Goal: Task Accomplishment & Management: Complete application form

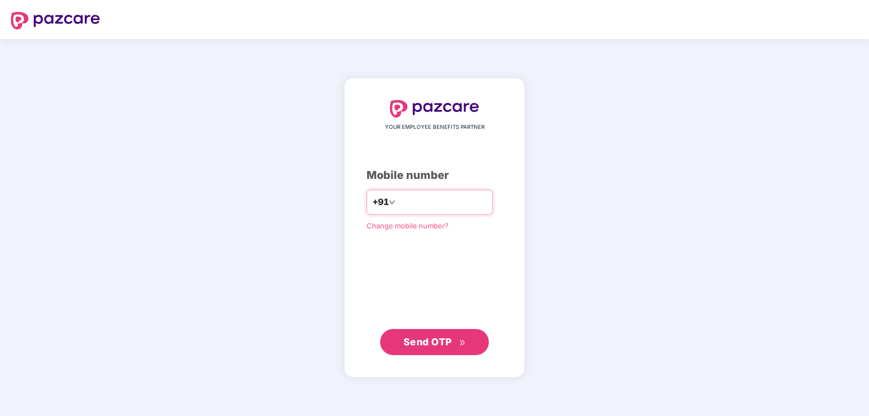
click at [416, 204] on input "number" at bounding box center [442, 202] width 89 height 17
type input "**********"
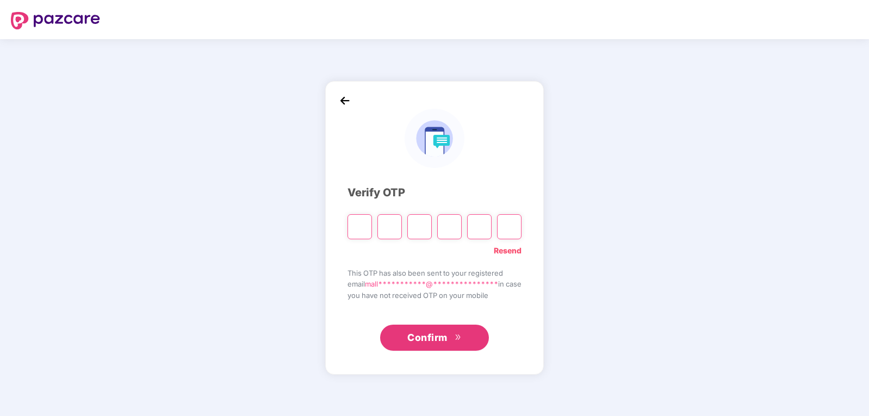
type input "*"
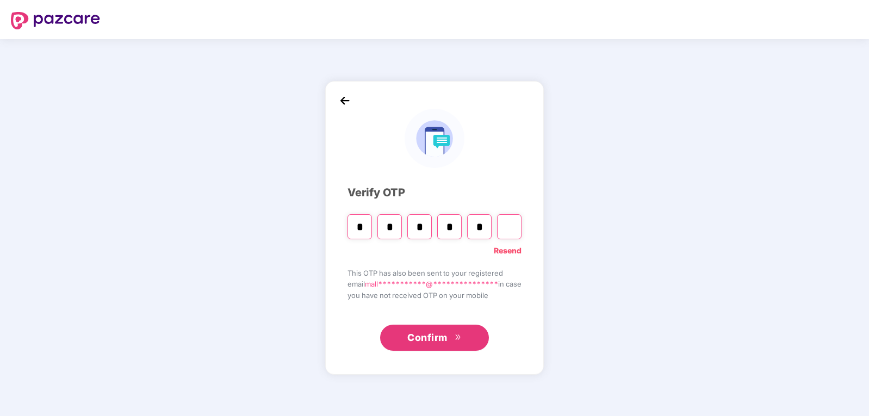
type input "*"
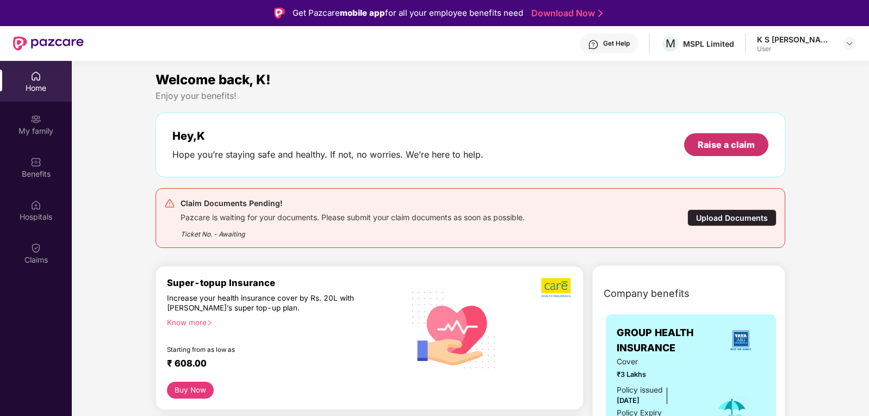
click at [718, 143] on div "Raise a claim" at bounding box center [726, 145] width 57 height 12
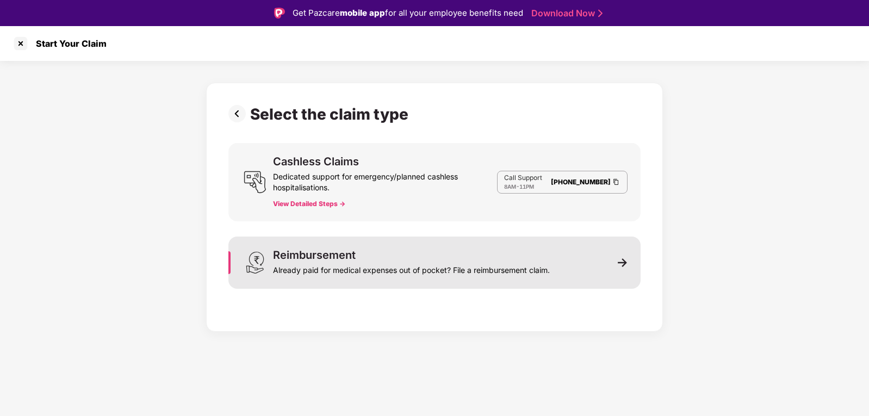
click at [365, 265] on div "Already paid for medical expenses out of pocket? File a reimbursement claim." at bounding box center [411, 268] width 277 height 15
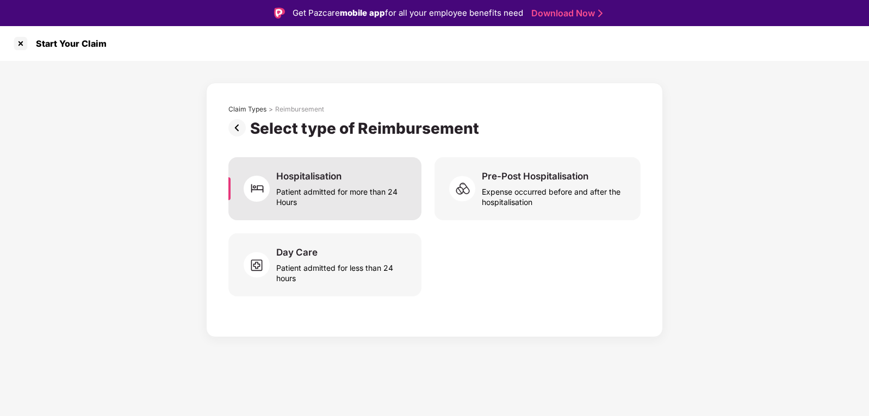
click at [386, 204] on div "Patient admitted for more than 24 Hours" at bounding box center [342, 194] width 132 height 25
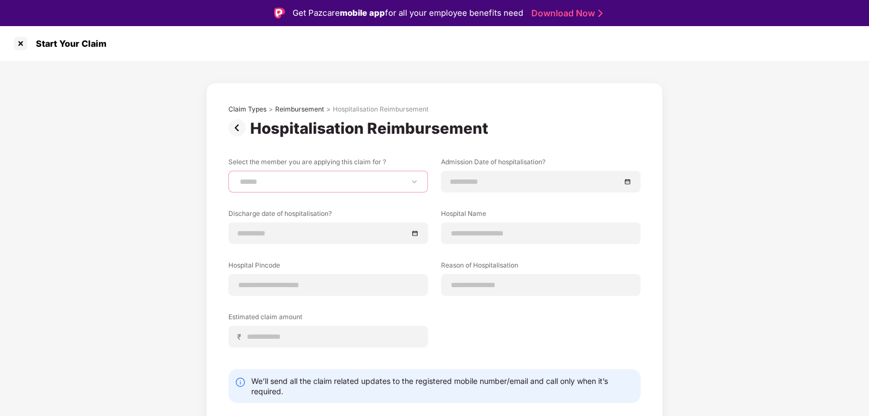
click at [327, 181] on select "**********" at bounding box center [328, 181] width 181 height 9
select select "**********"
click at [238, 177] on select "**********" at bounding box center [328, 181] width 181 height 9
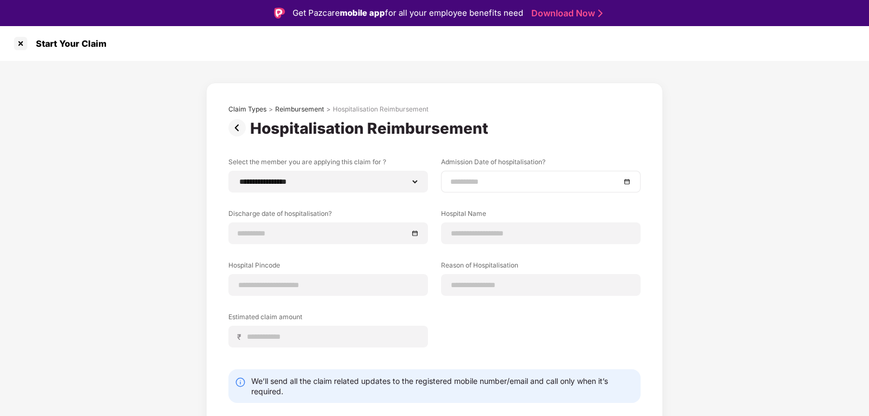
click at [522, 183] on input at bounding box center [535, 182] width 170 height 12
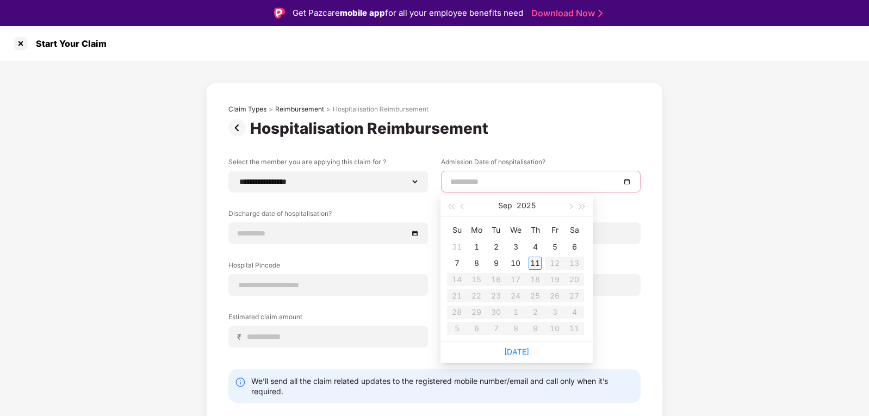
type input "**********"
click at [465, 207] on button "button" at bounding box center [463, 206] width 12 height 22
type input "**********"
click at [513, 294] on div "20" at bounding box center [515, 295] width 13 height 13
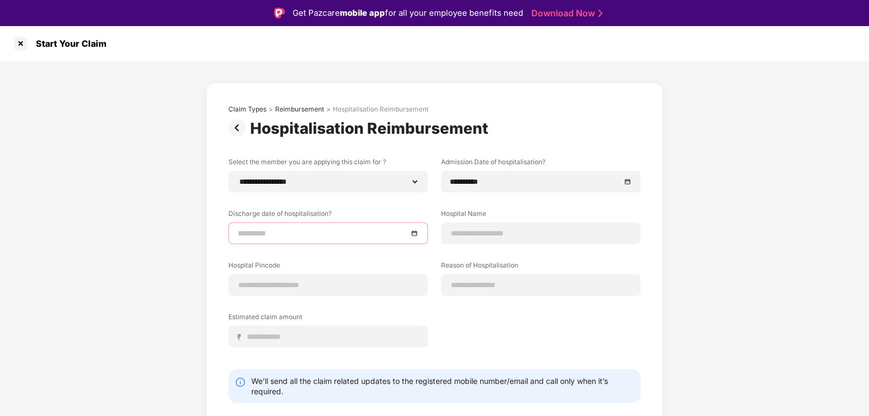
click at [319, 239] on input at bounding box center [323, 233] width 170 height 12
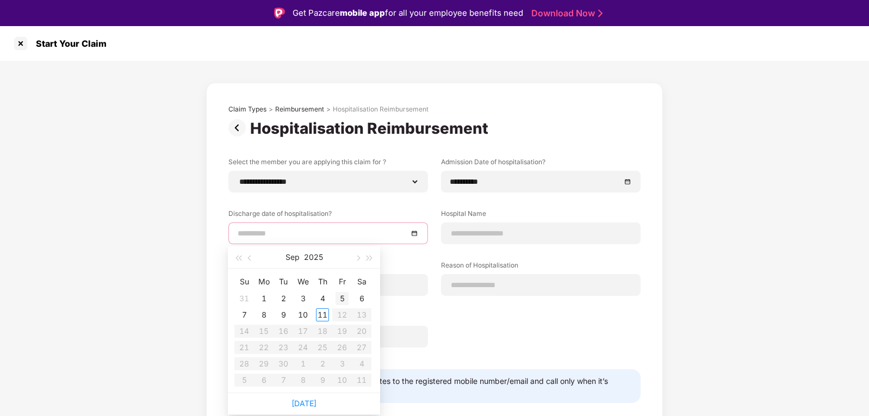
type input "**********"
click at [249, 256] on button "button" at bounding box center [250, 257] width 12 height 22
type input "**********"
click at [341, 348] on div "22" at bounding box center [342, 347] width 13 height 13
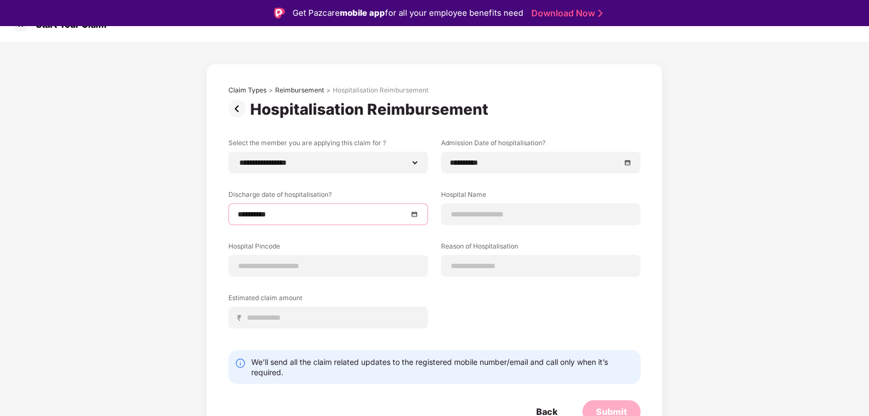
scroll to position [28, 0]
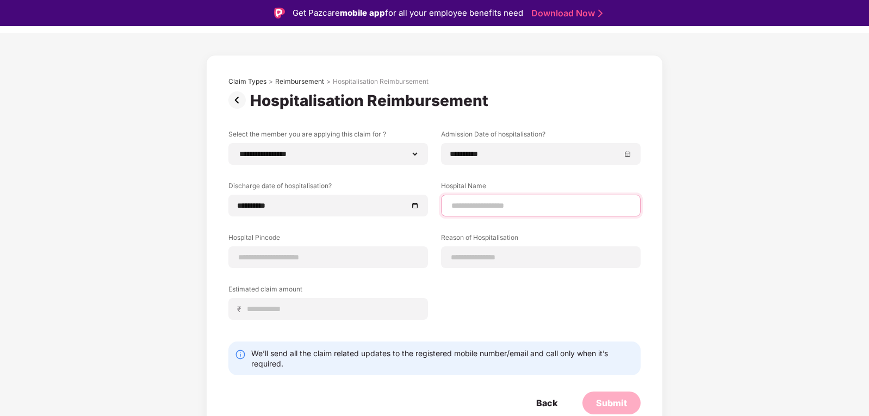
click at [483, 202] on input at bounding box center [540, 205] width 181 height 11
type input "**********"
click at [308, 260] on input at bounding box center [328, 257] width 181 height 11
type input "******"
select select "*******"
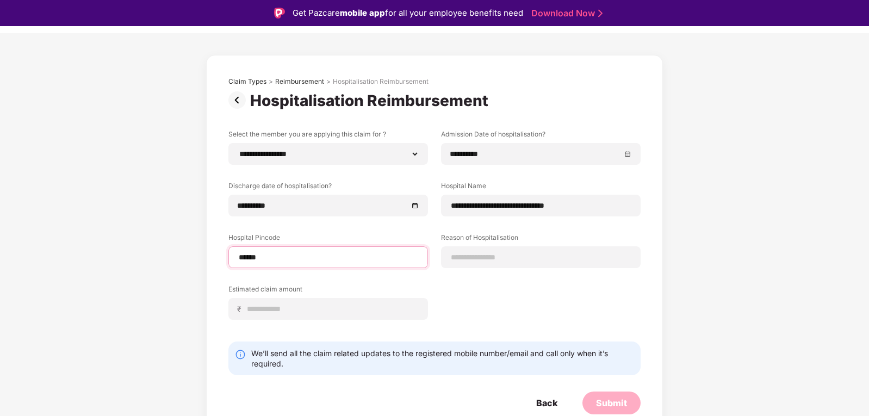
select select "*********"
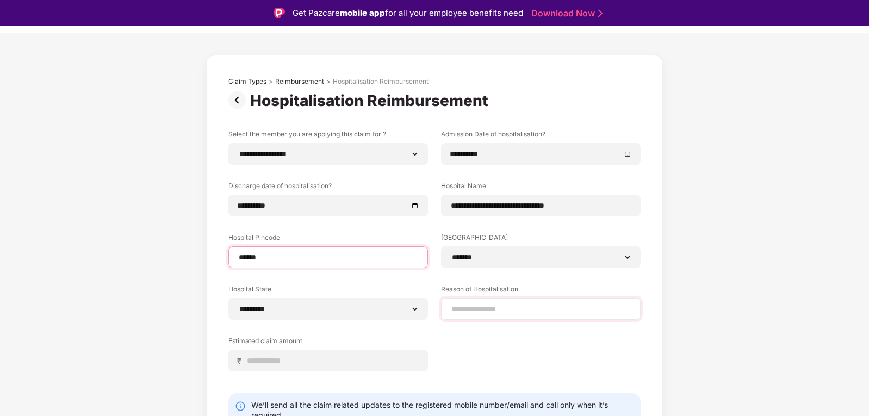
type input "******"
click at [522, 310] on input at bounding box center [540, 309] width 181 height 11
type input "**********"
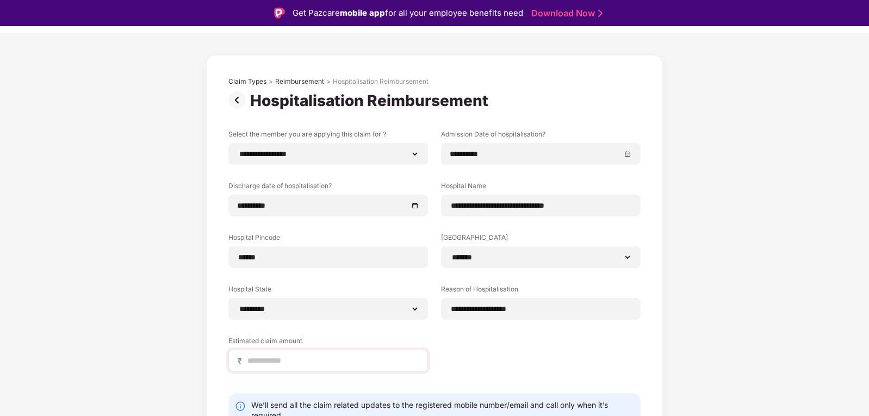
click at [355, 351] on div "₹" at bounding box center [329, 361] width 200 height 22
click at [349, 363] on input at bounding box center [332, 360] width 172 height 11
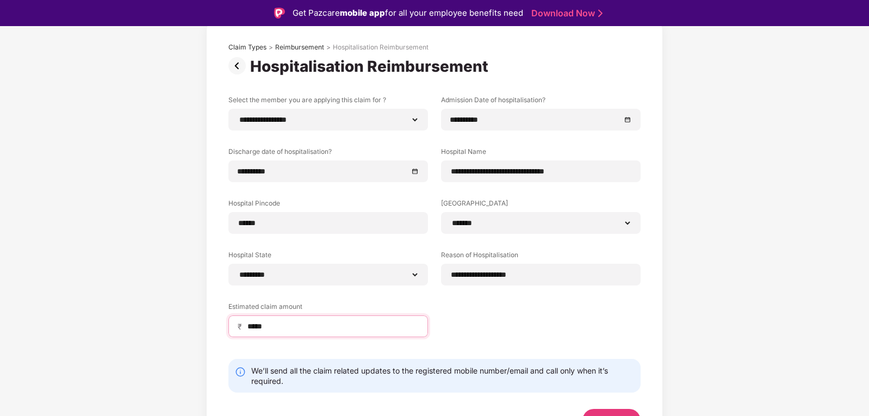
scroll to position [79, 0]
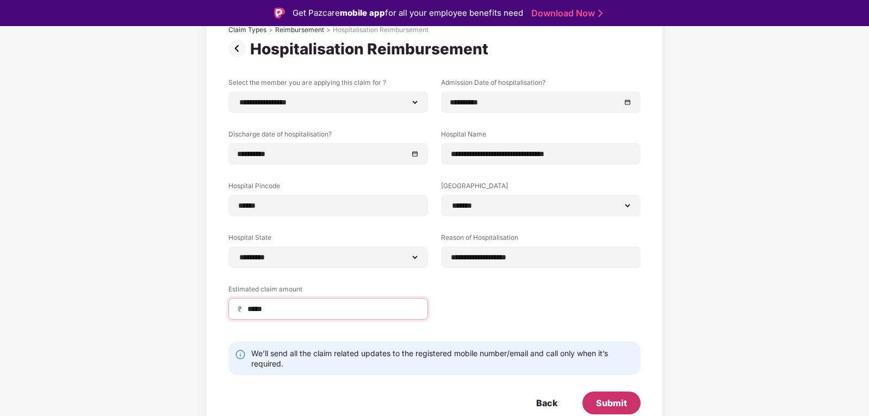
type input "*****"
click at [615, 404] on div "Submit" at bounding box center [611, 403] width 31 height 12
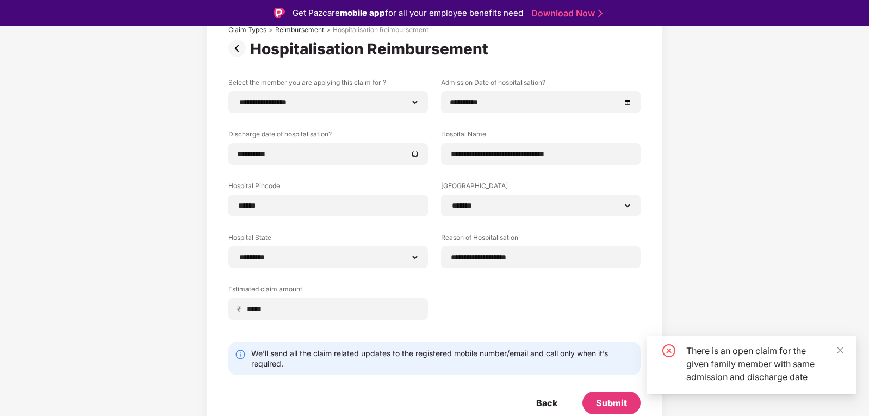
scroll to position [0, 0]
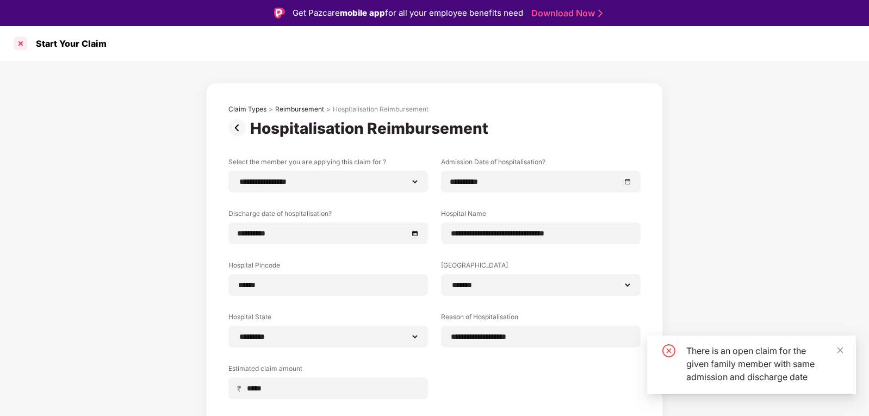
click at [21, 42] on div at bounding box center [20, 43] width 17 height 17
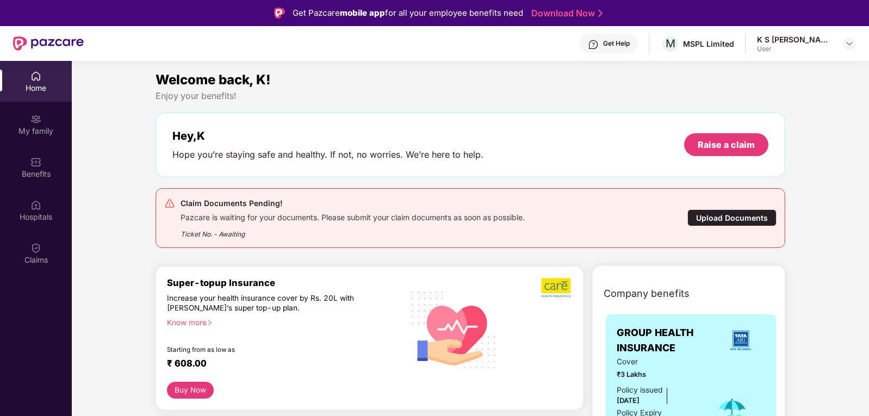
click at [727, 213] on div "Upload Documents" at bounding box center [732, 217] width 89 height 17
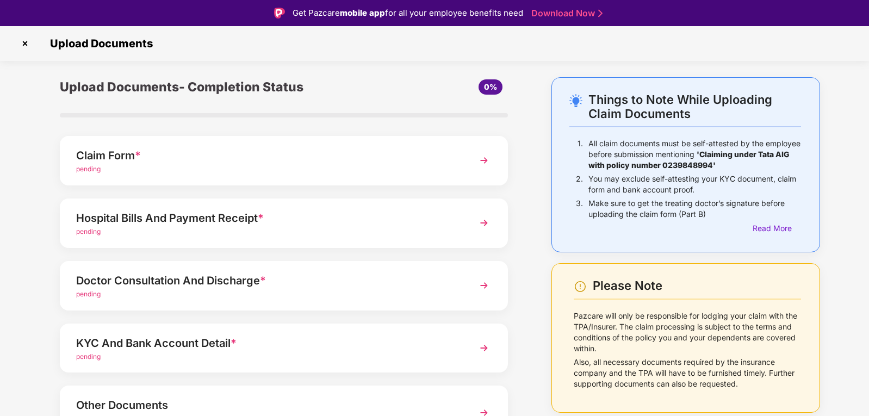
click at [230, 156] on div "Claim Form *" at bounding box center [266, 155] width 381 height 17
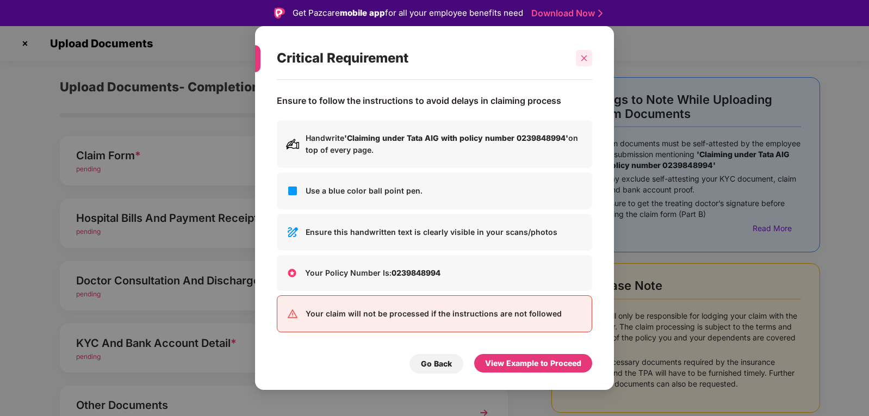
drag, startPoint x: 583, startPoint y: 61, endPoint x: 566, endPoint y: 75, distance: 21.6
click at [583, 63] on div at bounding box center [584, 58] width 16 height 16
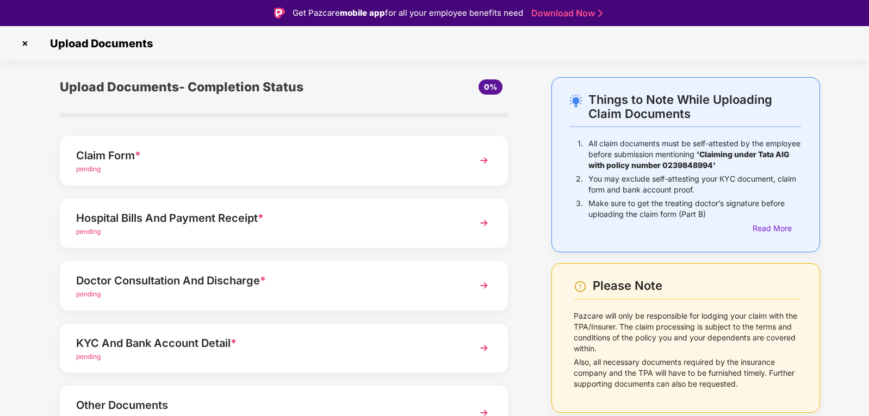
click at [267, 167] on div "pending" at bounding box center [266, 169] width 381 height 10
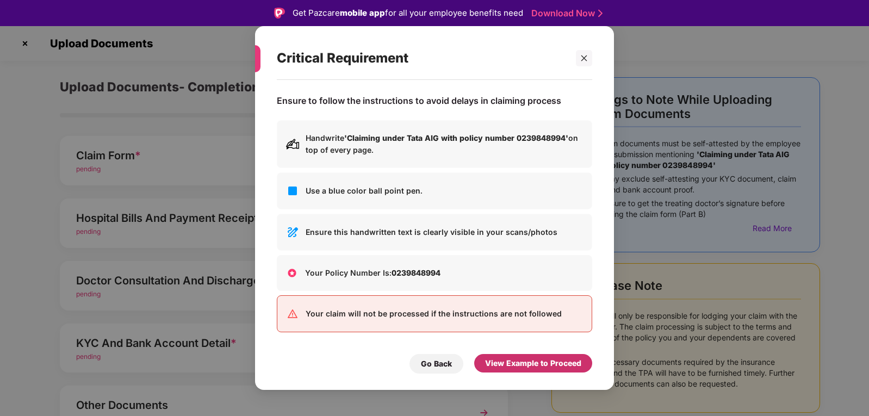
click at [520, 359] on div "View Example to Proceed" at bounding box center [533, 363] width 96 height 12
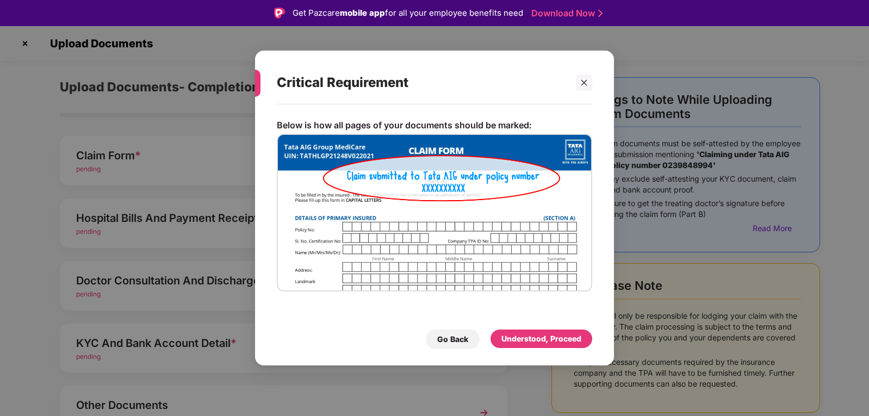
scroll to position [26, 0]
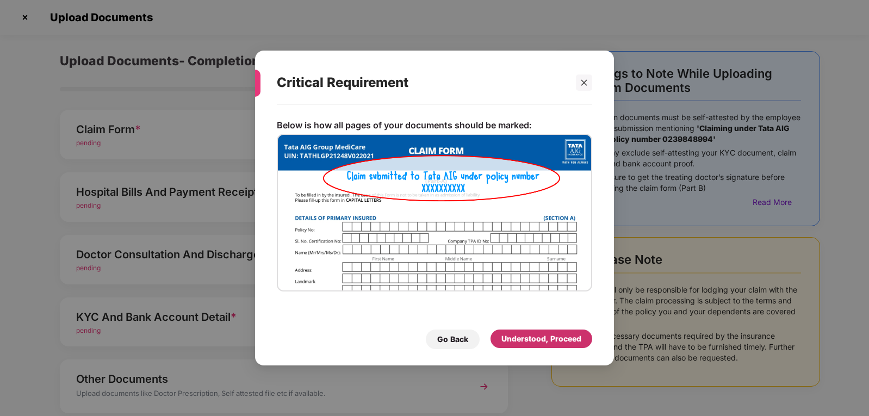
click at [543, 344] on div "Understood, Proceed" at bounding box center [542, 339] width 80 height 12
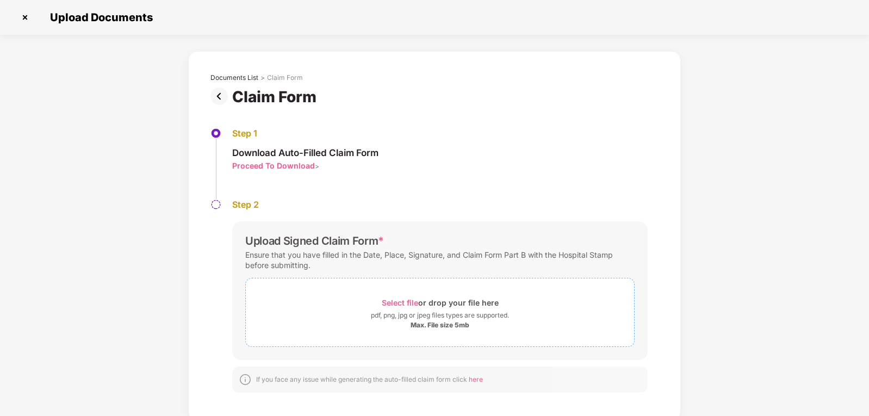
click at [396, 304] on span "Select file" at bounding box center [400, 302] width 36 height 9
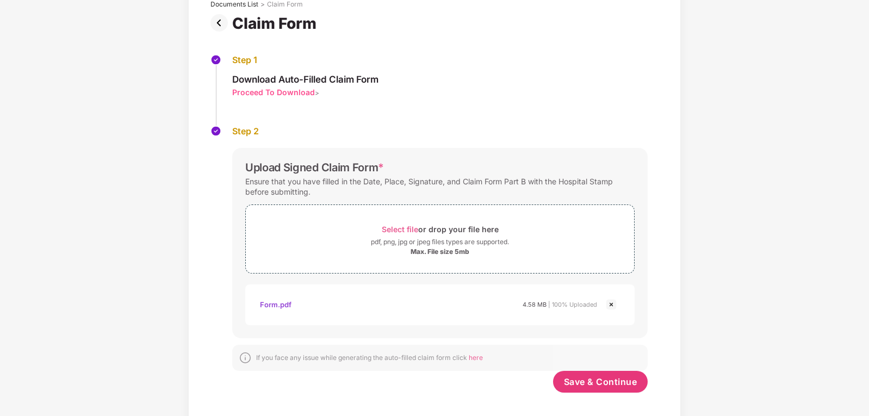
scroll to position [83, 0]
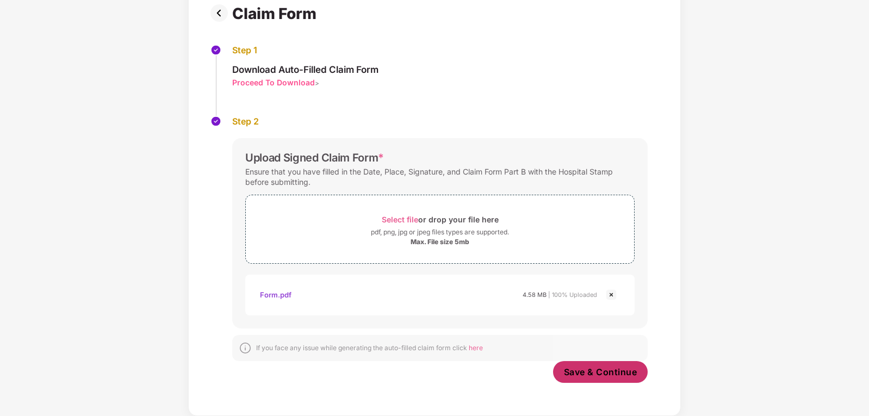
click at [600, 374] on span "Save & Continue" at bounding box center [600, 372] width 73 height 12
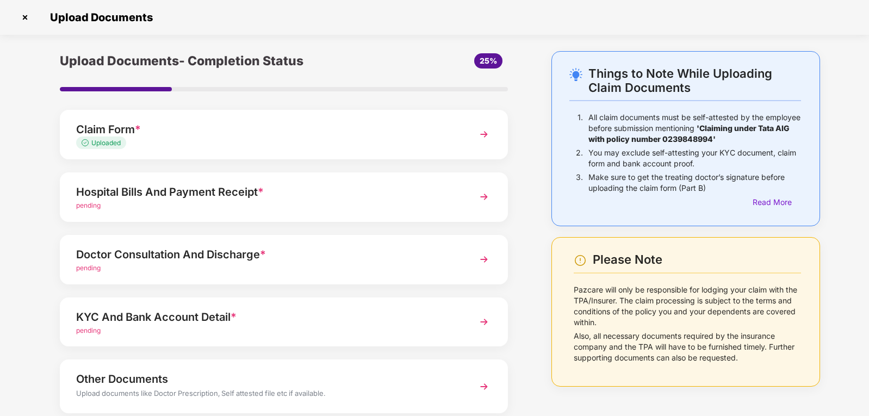
click at [258, 207] on div "pending" at bounding box center [266, 206] width 381 height 10
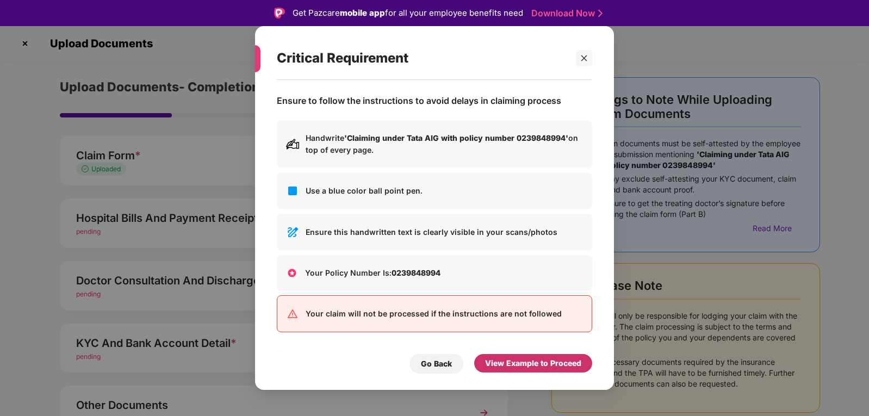
click at [555, 367] on div "View Example to Proceed" at bounding box center [533, 363] width 96 height 12
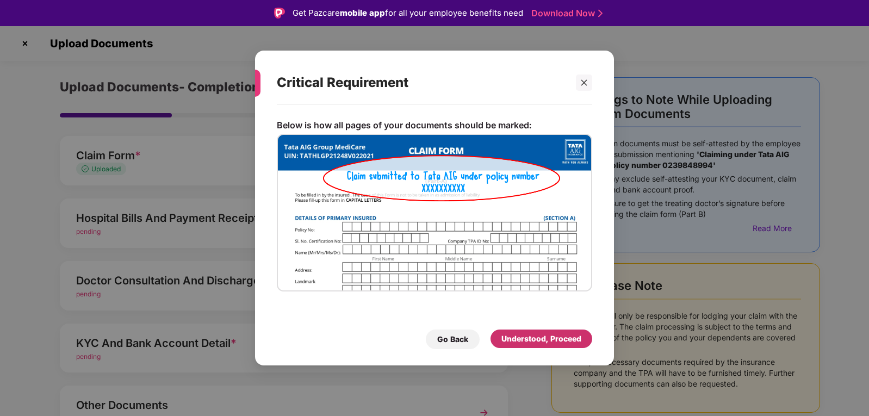
click at [546, 334] on div "Understood, Proceed" at bounding box center [542, 339] width 80 height 12
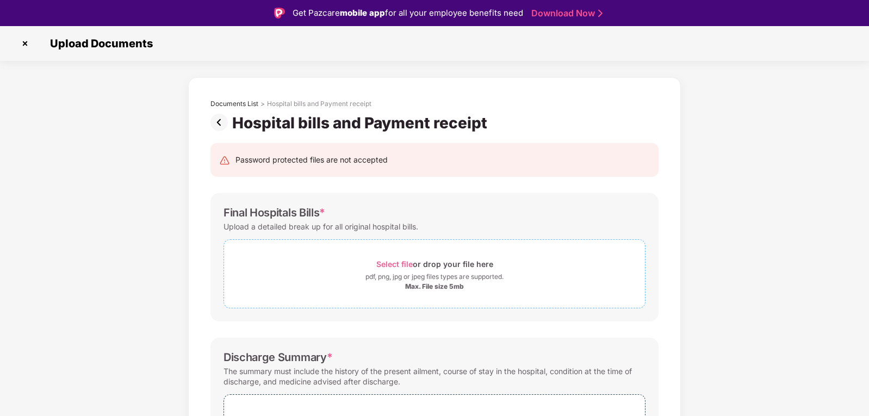
click at [402, 261] on span "Select file" at bounding box center [394, 264] width 36 height 9
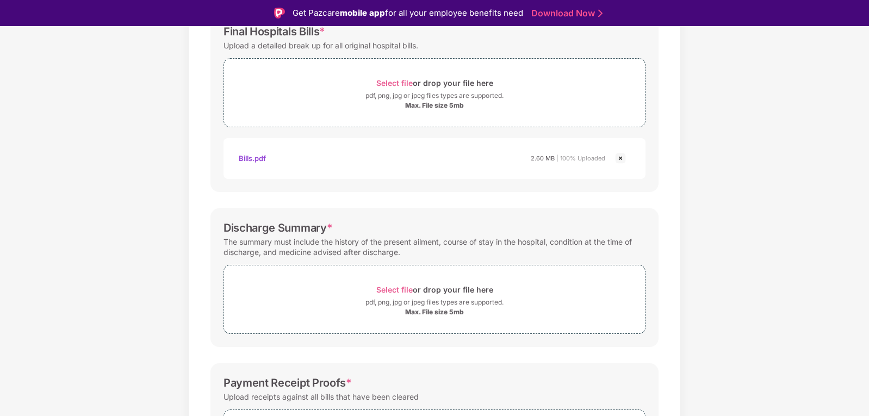
scroll to position [272, 0]
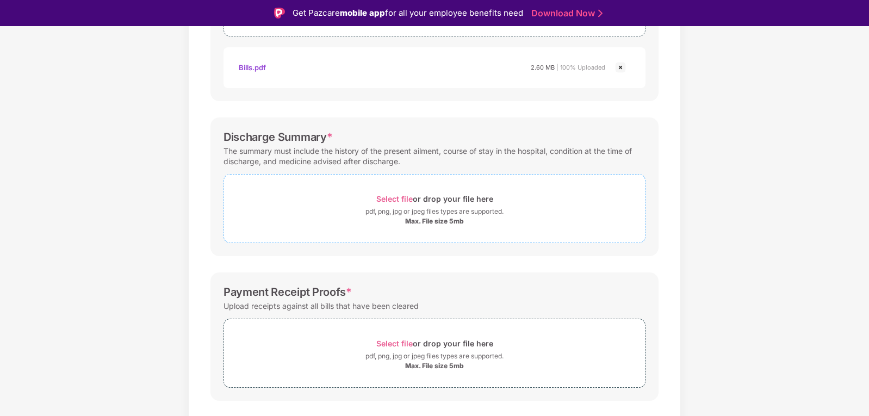
click at [392, 196] on span "Select file" at bounding box center [394, 198] width 36 height 9
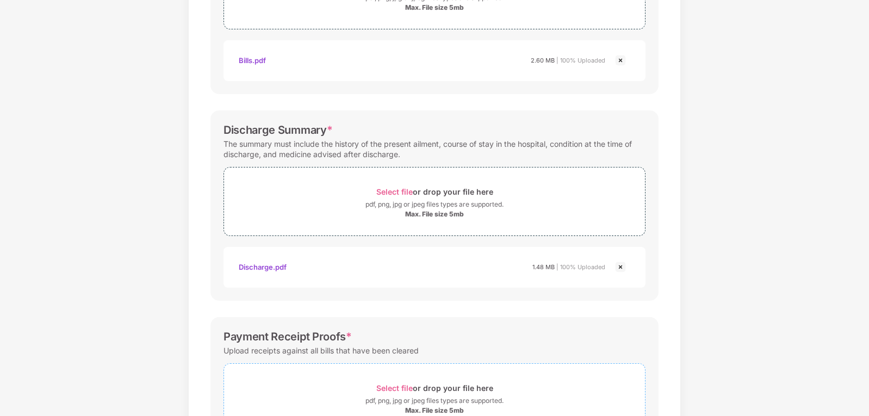
scroll to position [348, 0]
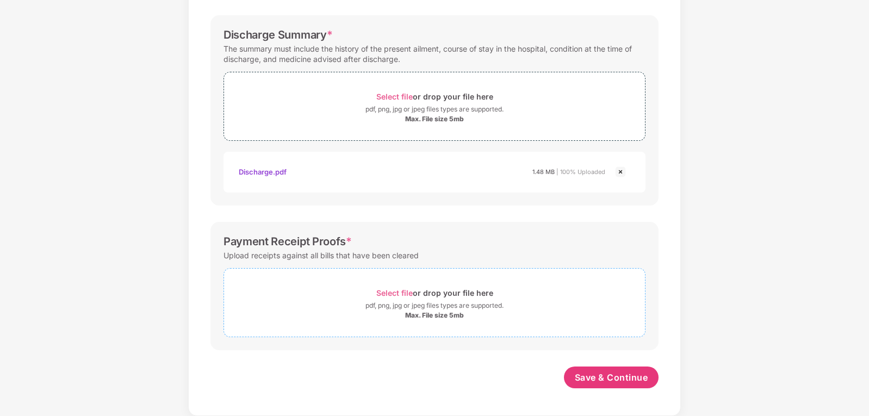
click at [396, 288] on div "Select file or drop your file here" at bounding box center [434, 293] width 117 height 15
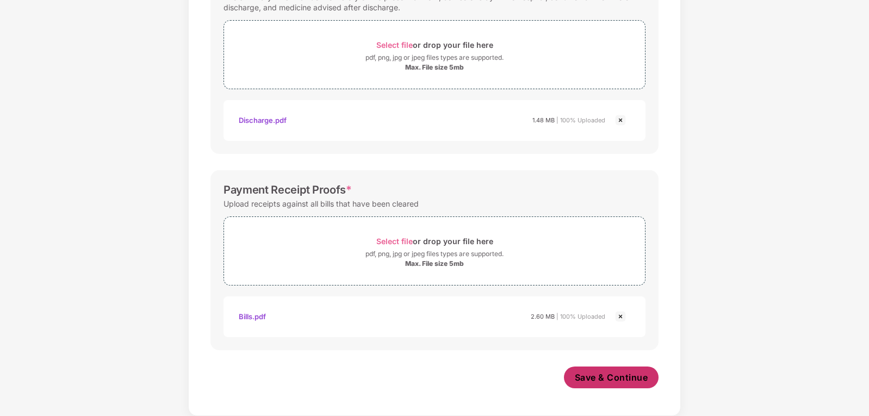
scroll to position [400, 0]
click at [638, 384] on span "Save & Continue" at bounding box center [611, 378] width 73 height 12
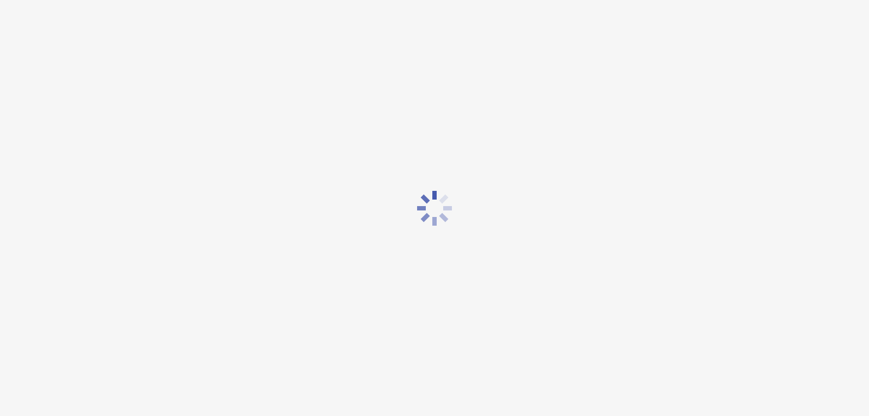
scroll to position [0, 0]
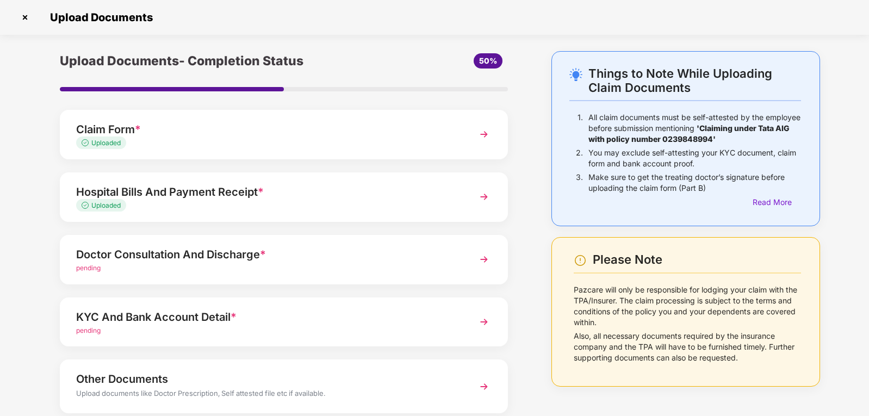
click at [252, 261] on div "Doctor Consultation And Discharge *" at bounding box center [266, 254] width 381 height 17
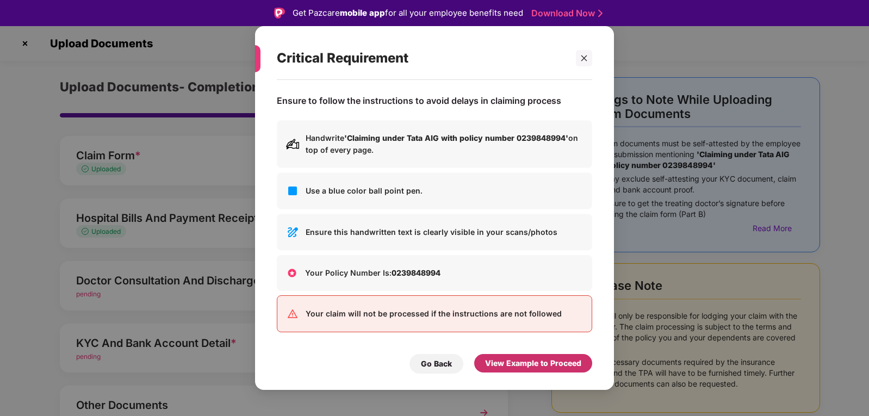
click at [554, 366] on div "View Example to Proceed" at bounding box center [533, 363] width 96 height 12
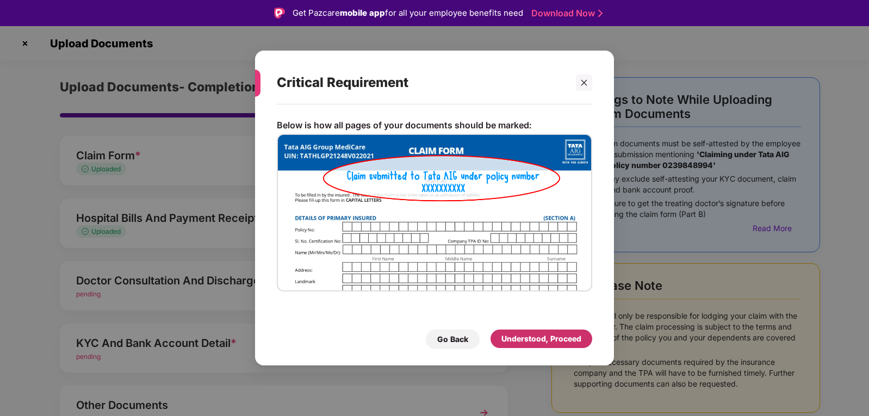
click at [535, 340] on div "Understood, Proceed" at bounding box center [542, 339] width 80 height 12
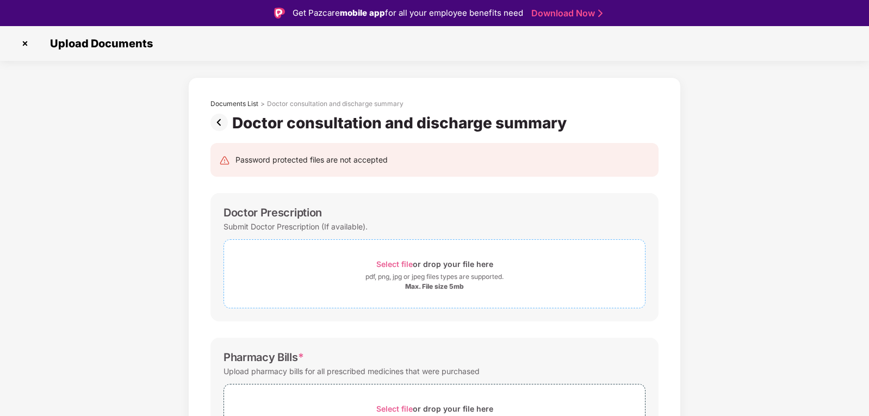
click at [394, 263] on span "Select file" at bounding box center [394, 264] width 36 height 9
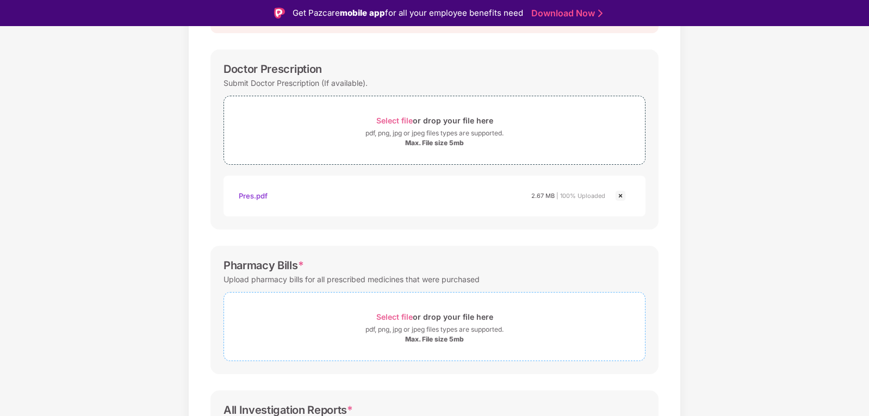
scroll to position [163, 0]
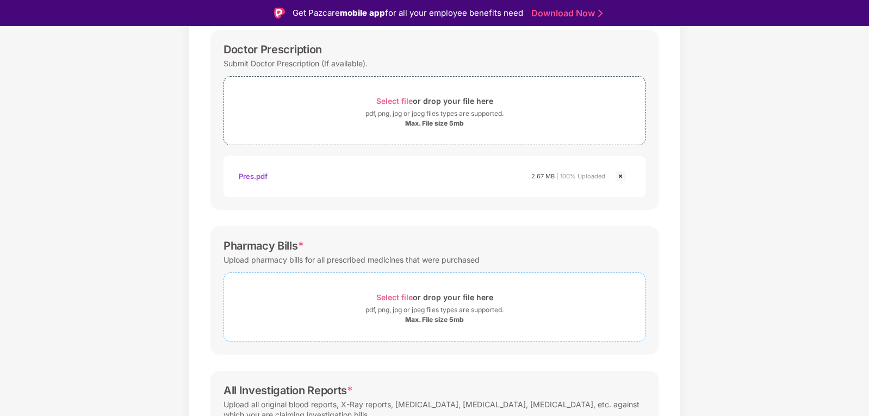
click at [396, 299] on span "Select file" at bounding box center [394, 297] width 36 height 9
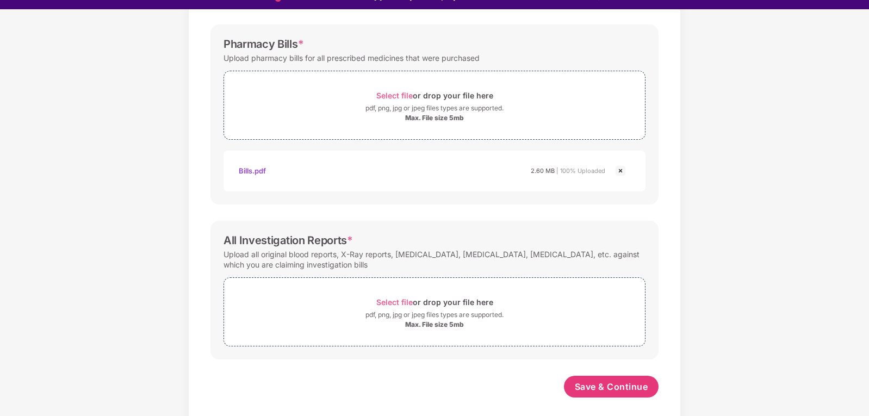
scroll to position [26, 0]
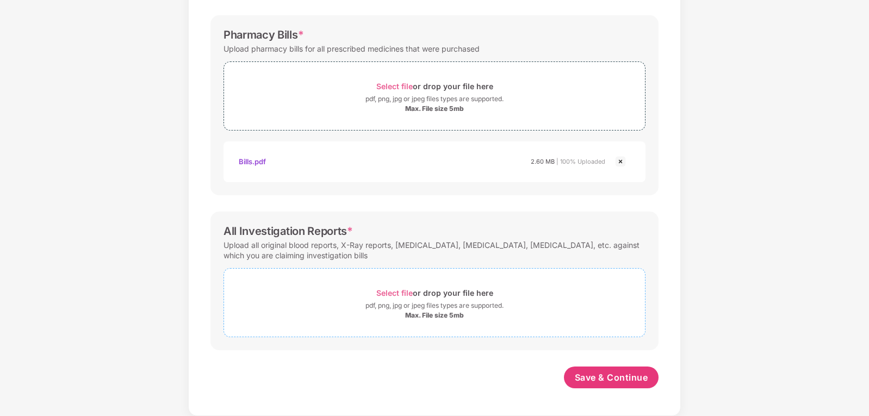
click at [394, 295] on span "Select file" at bounding box center [394, 292] width 36 height 9
click at [400, 293] on span "Select file" at bounding box center [394, 292] width 36 height 9
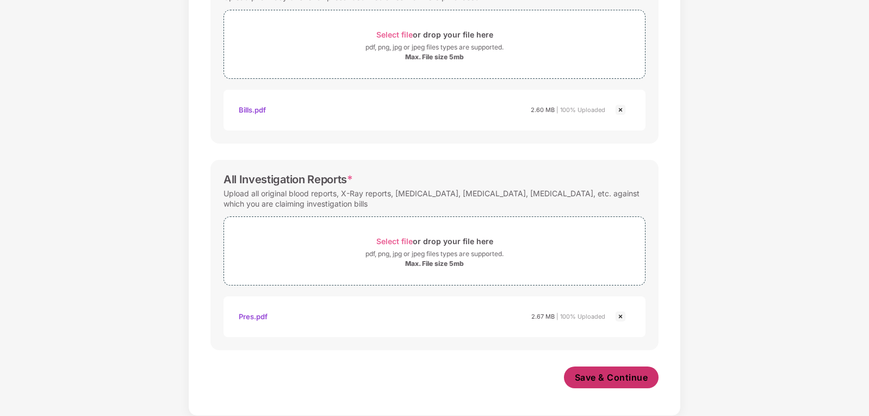
scroll to position [400, 0]
click at [616, 378] on span "Save & Continue" at bounding box center [611, 378] width 73 height 12
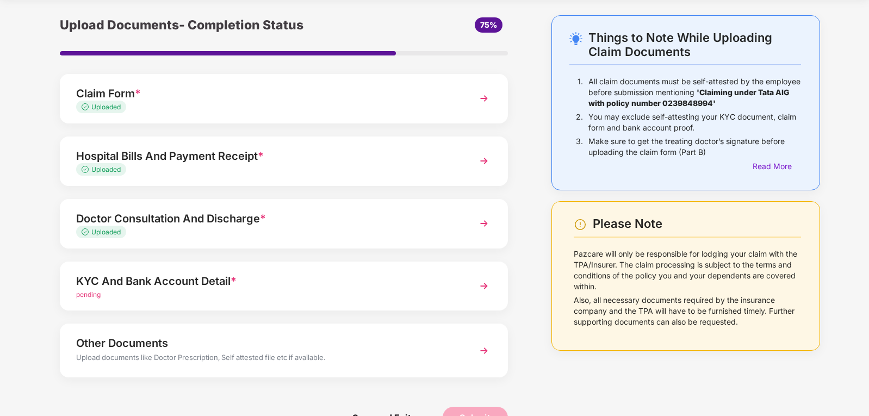
scroll to position [65, 0]
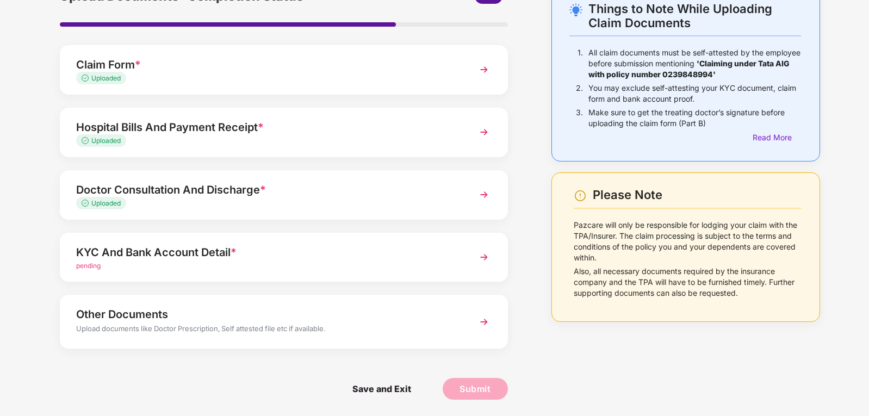
click at [241, 267] on div "pending" at bounding box center [266, 266] width 381 height 10
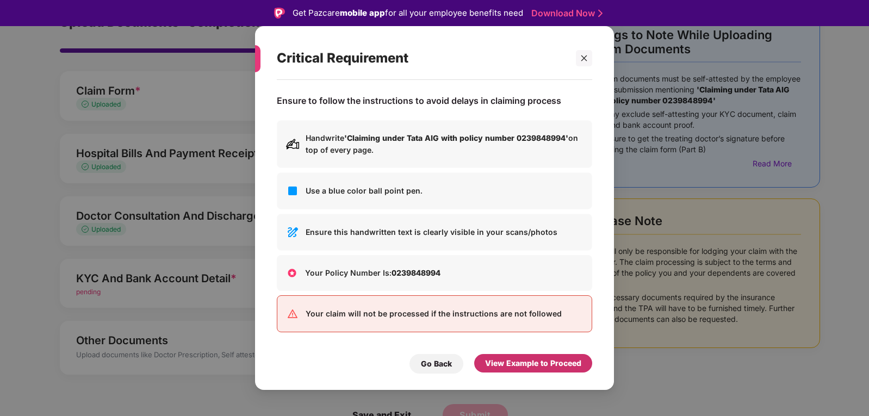
click at [563, 365] on div "View Example to Proceed" at bounding box center [533, 363] width 96 height 12
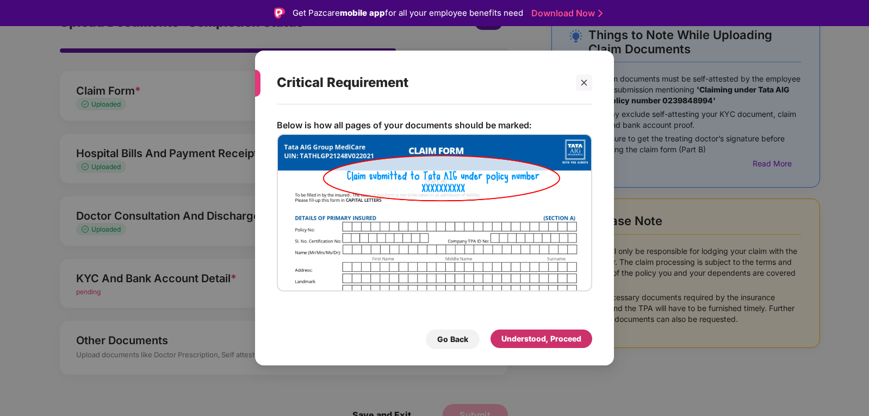
click at [565, 340] on div "Understood, Proceed" at bounding box center [542, 339] width 80 height 12
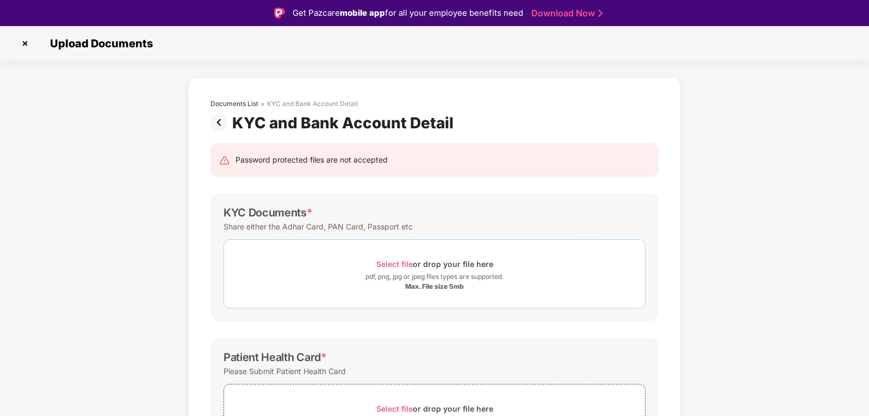
click at [397, 260] on span "Select file" at bounding box center [394, 264] width 36 height 9
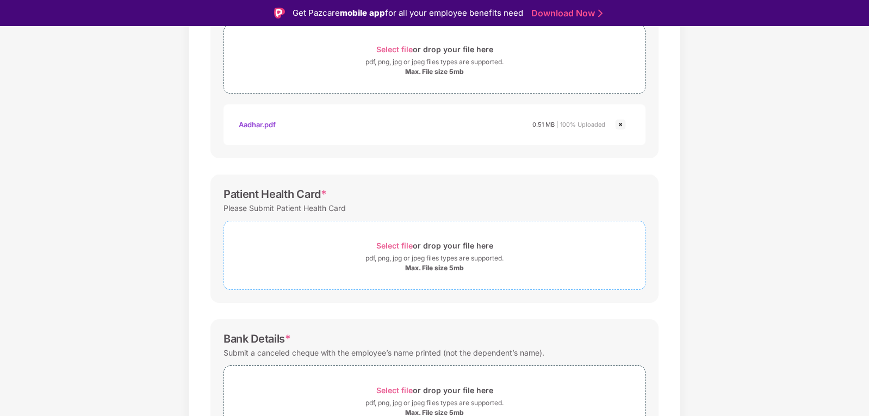
scroll to position [218, 0]
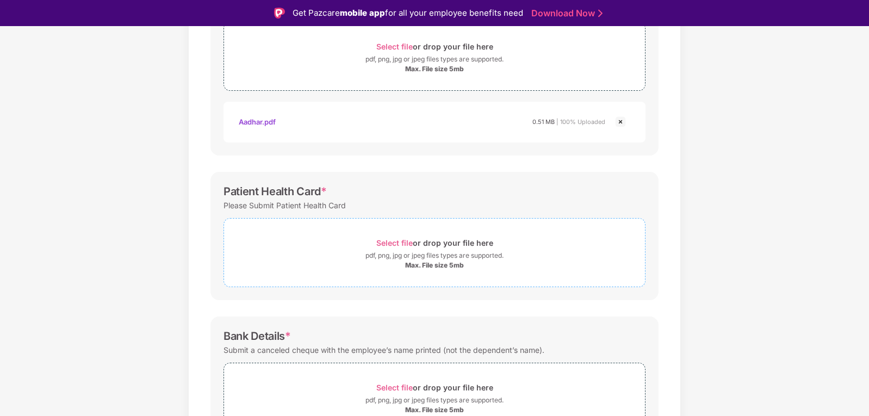
click at [394, 241] on span "Select file" at bounding box center [394, 242] width 36 height 9
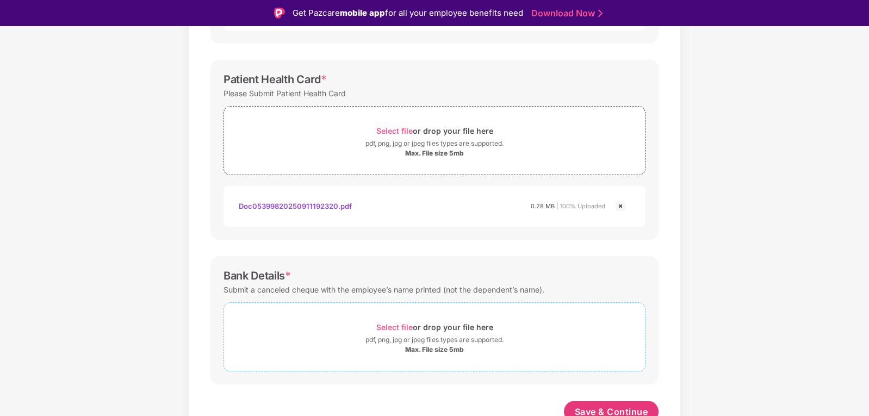
scroll to position [338, 0]
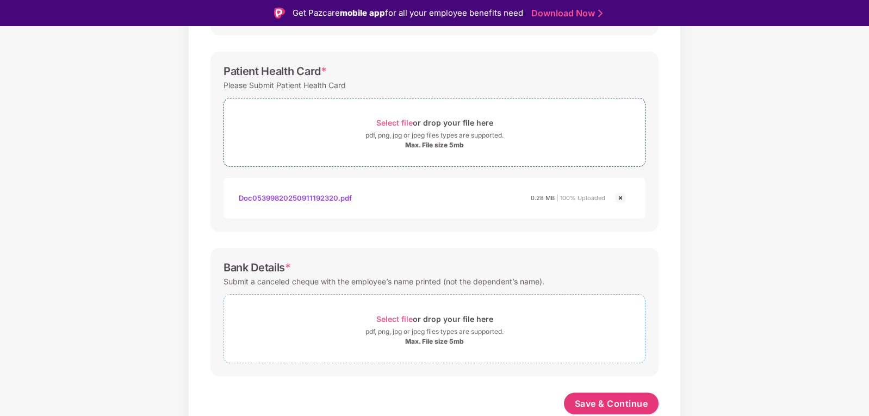
click at [391, 314] on span "Select file" at bounding box center [394, 318] width 36 height 9
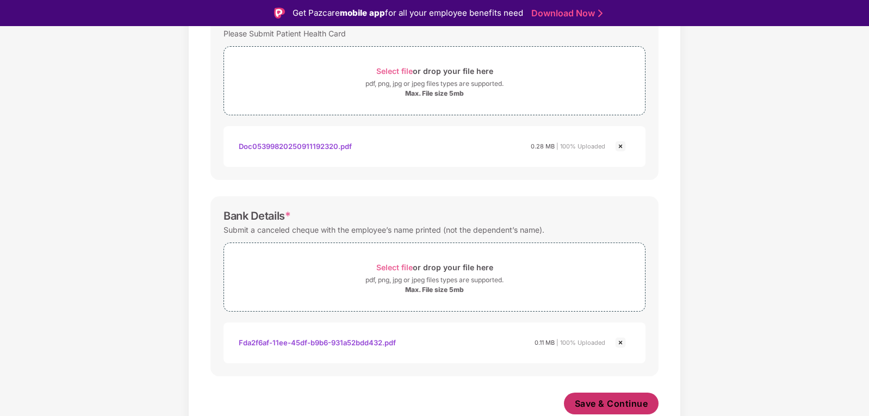
scroll to position [390, 0]
click at [621, 400] on span "Save & Continue" at bounding box center [611, 404] width 73 height 12
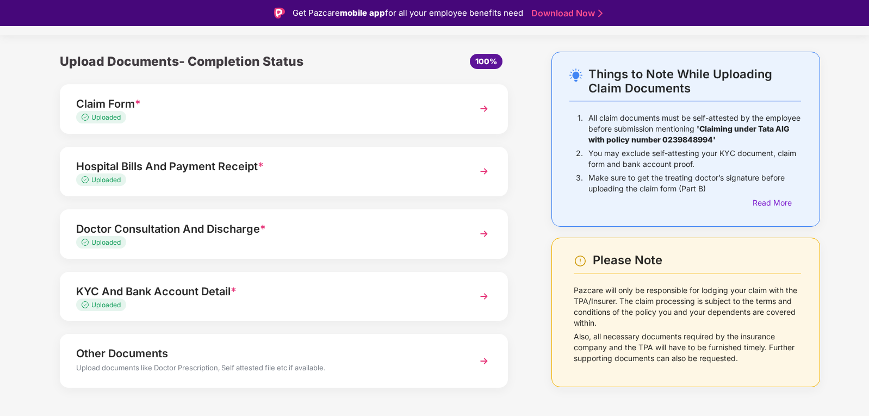
scroll to position [39, 0]
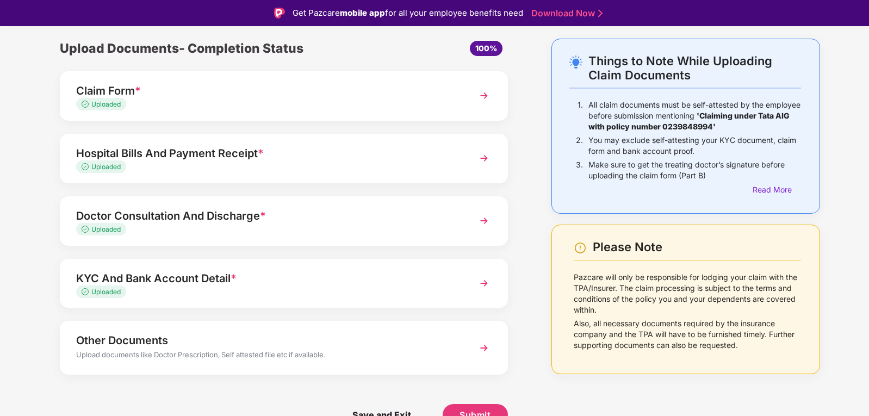
click at [211, 350] on div "Upload documents like Doctor Prescription, Self attested file etc if available." at bounding box center [266, 356] width 381 height 14
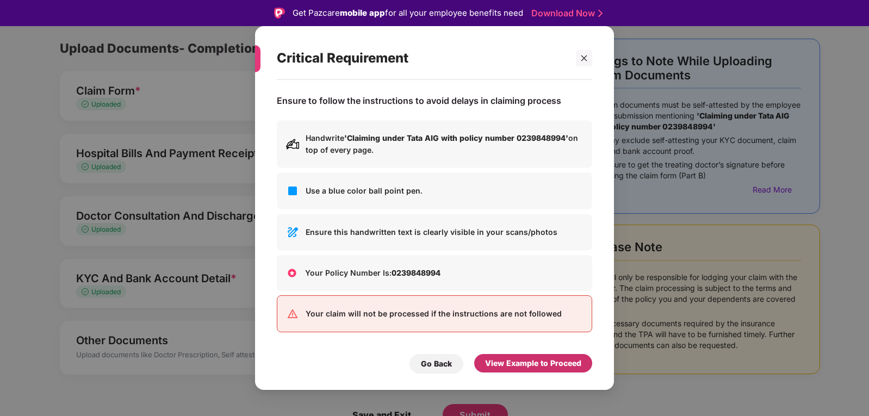
click at [522, 366] on div "View Example to Proceed" at bounding box center [533, 363] width 96 height 12
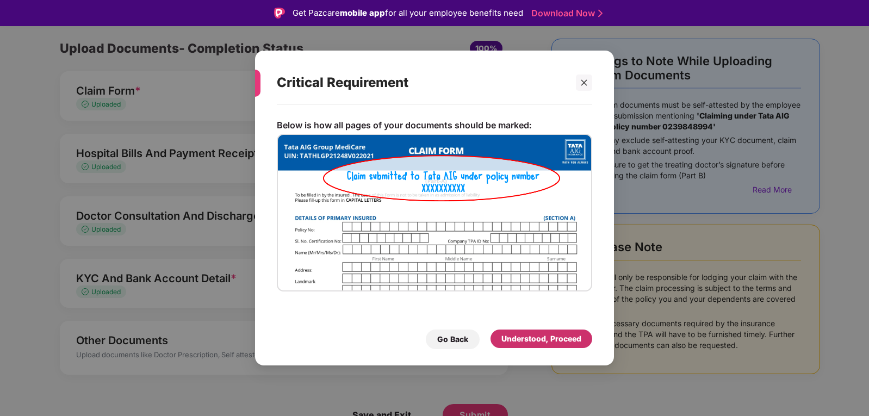
click at [547, 335] on div "Understood, Proceed" at bounding box center [542, 339] width 80 height 12
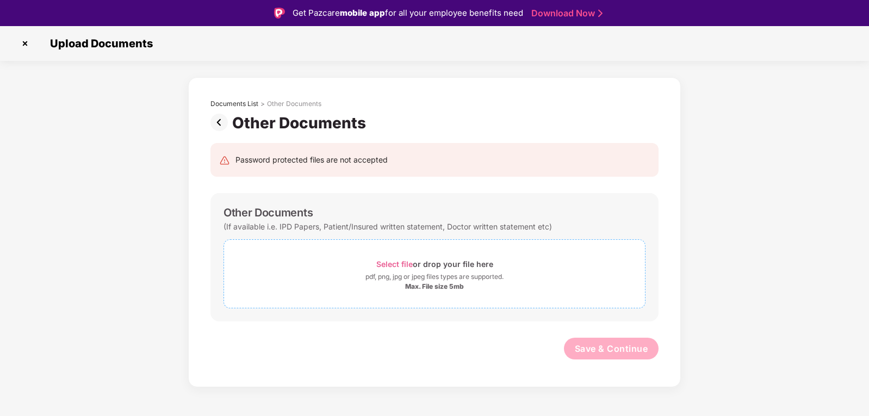
click at [386, 263] on span "Select file" at bounding box center [394, 264] width 36 height 9
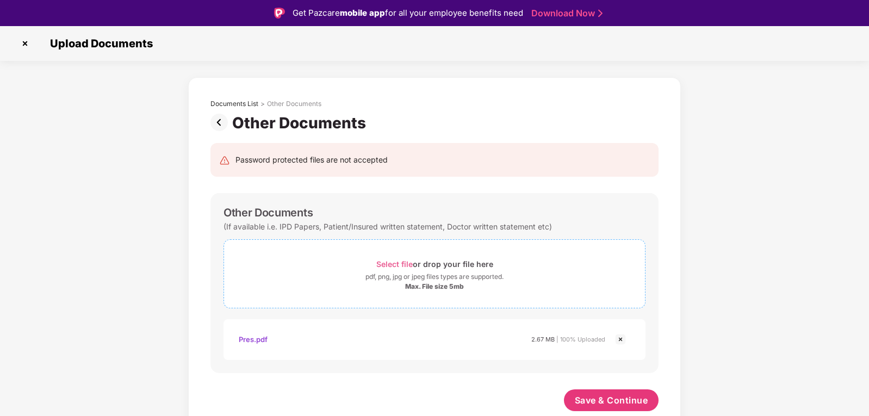
click at [388, 262] on span "Select file" at bounding box center [394, 264] width 36 height 9
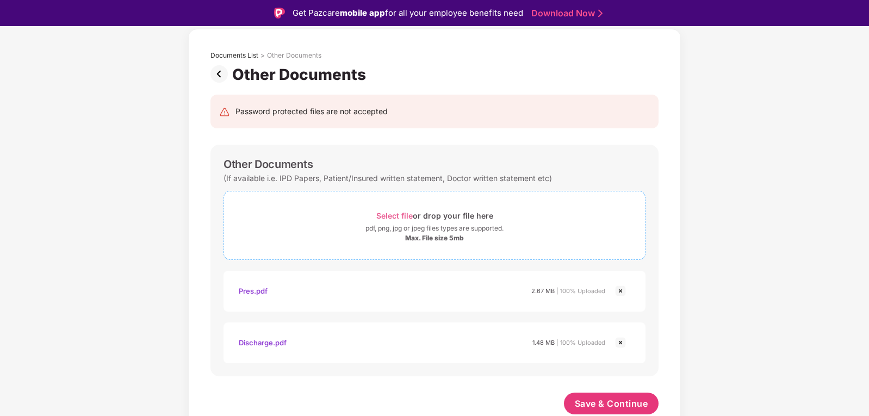
scroll to position [48, 0]
click at [392, 210] on div "Select file or drop your file here" at bounding box center [434, 215] width 117 height 15
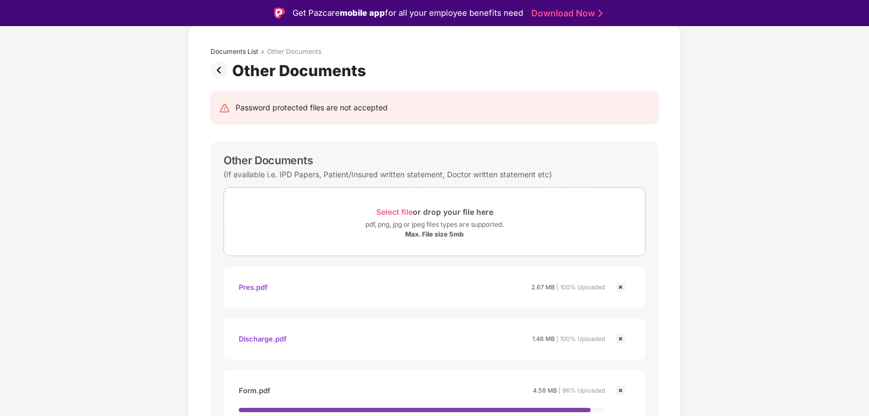
click at [389, 209] on span "Select file" at bounding box center [394, 211] width 36 height 9
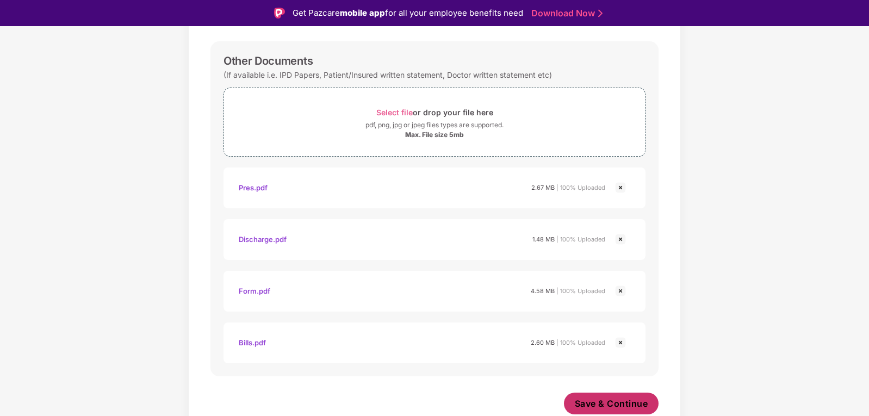
scroll to position [152, 0]
click at [616, 399] on span "Save & Continue" at bounding box center [611, 404] width 73 height 12
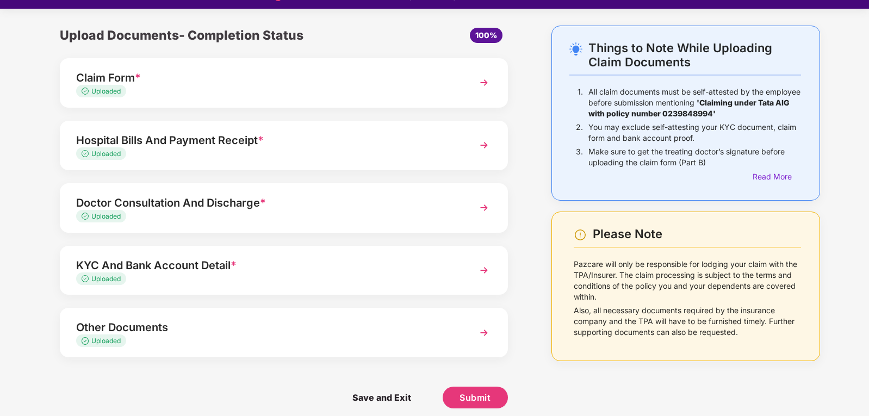
scroll to position [26, 0]
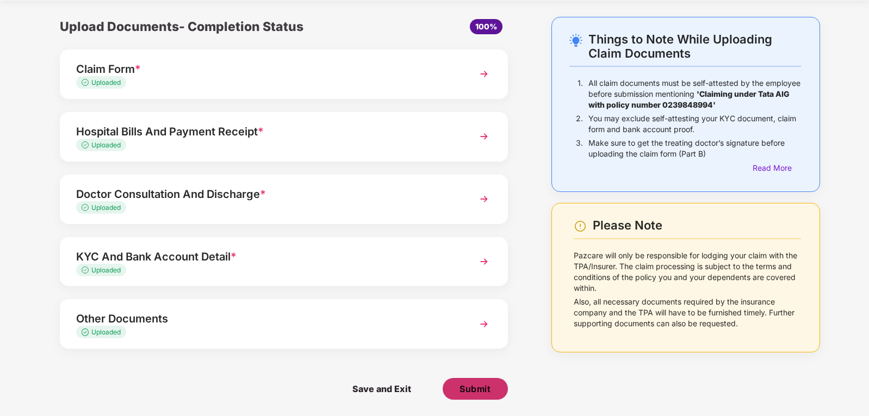
click at [483, 384] on span "Submit" at bounding box center [475, 389] width 31 height 12
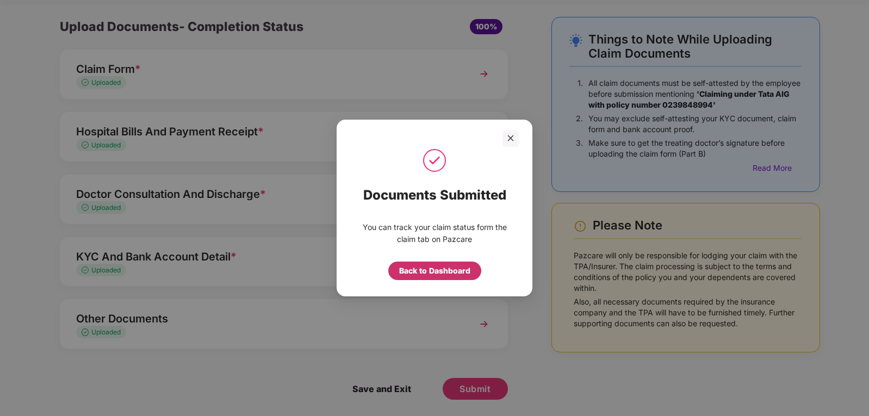
click at [438, 273] on div "Back to Dashboard" at bounding box center [434, 271] width 71 height 12
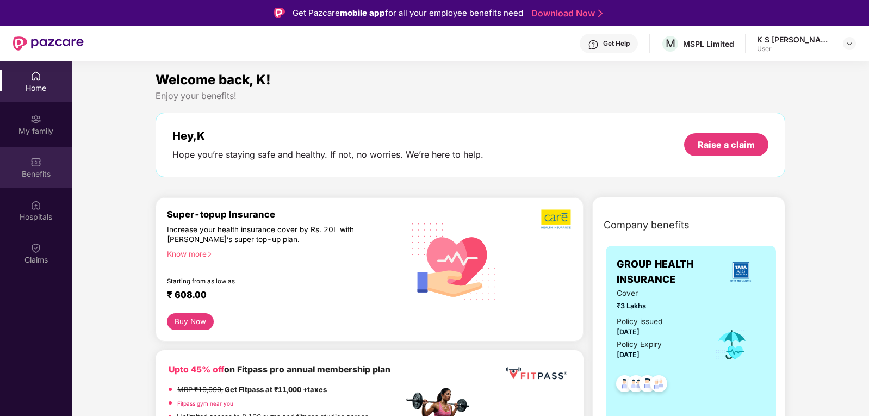
click at [46, 165] on div "Benefits" at bounding box center [36, 167] width 72 height 41
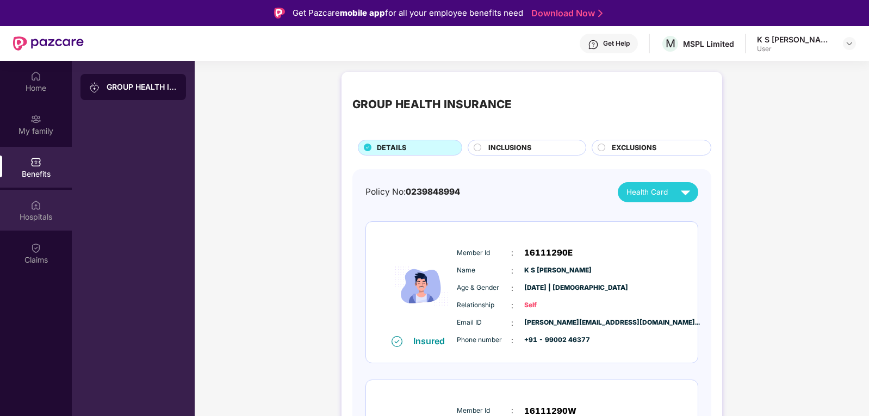
click at [35, 214] on div "Hospitals" at bounding box center [36, 217] width 72 height 11
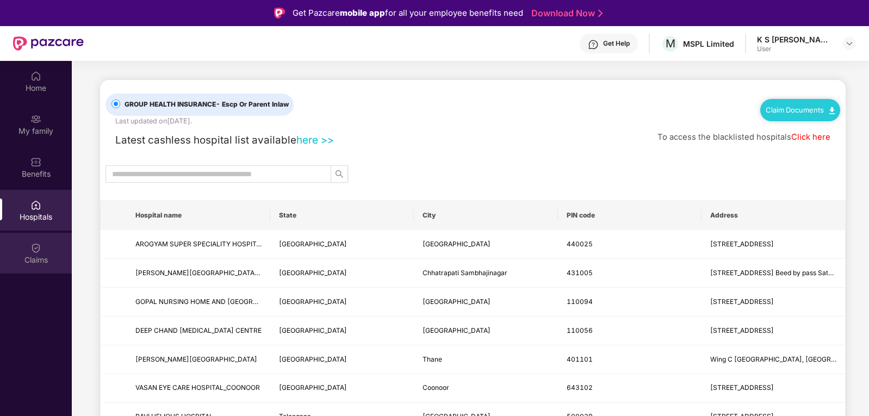
click at [34, 255] on div "Claims" at bounding box center [36, 260] width 72 height 11
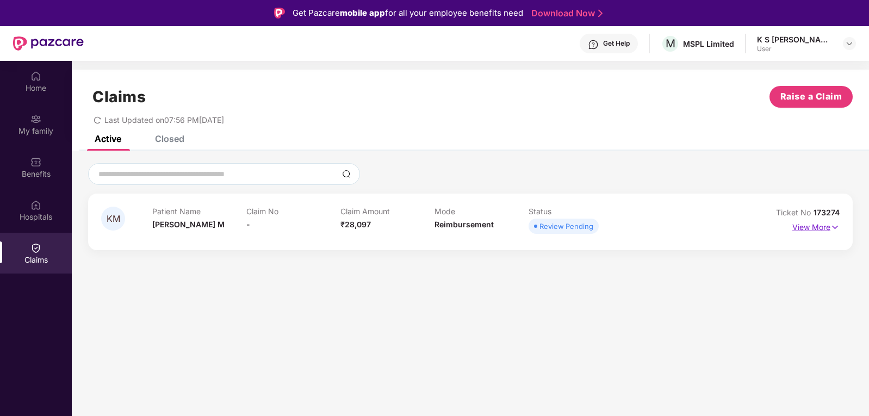
click at [807, 231] on p "View More" at bounding box center [816, 226] width 47 height 15
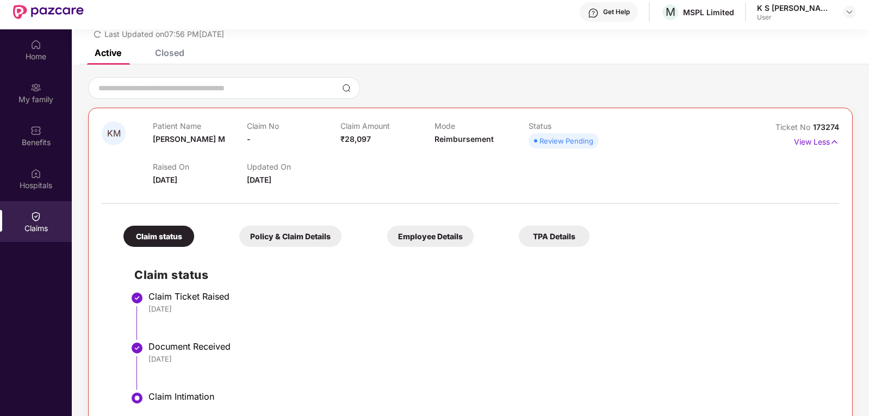
scroll to position [61, 0]
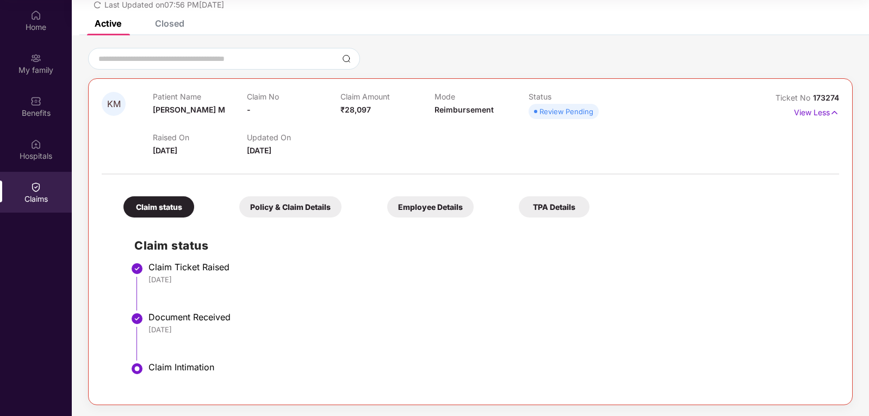
click at [258, 208] on div "Policy & Claim Details" at bounding box center [290, 206] width 102 height 21
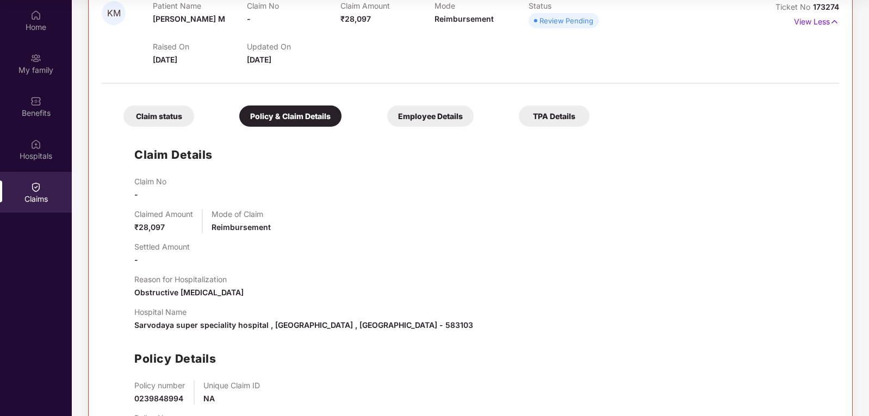
scroll to position [91, 0]
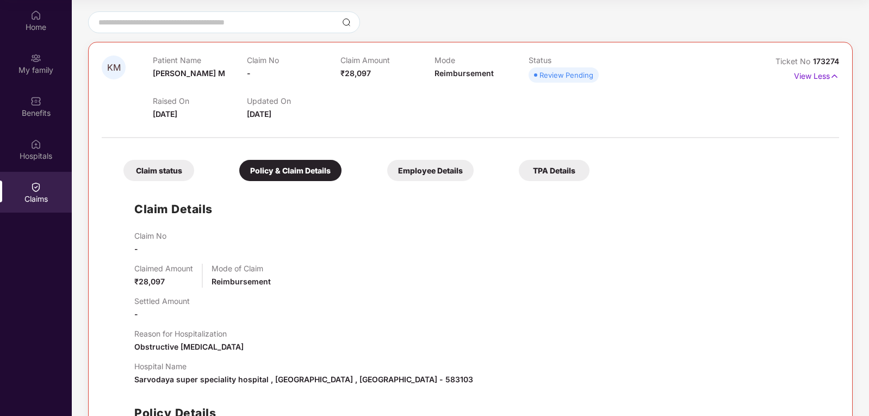
click at [387, 175] on div "Employee Details" at bounding box center [430, 170] width 87 height 21
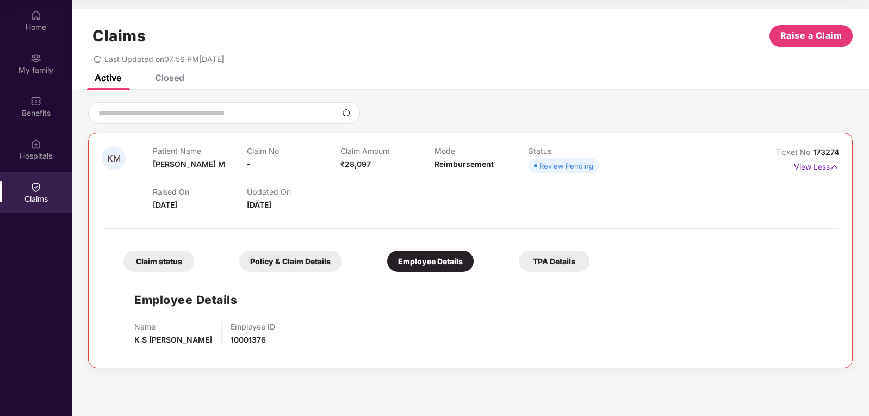
click at [519, 264] on div "TPA Details" at bounding box center [554, 261] width 71 height 21
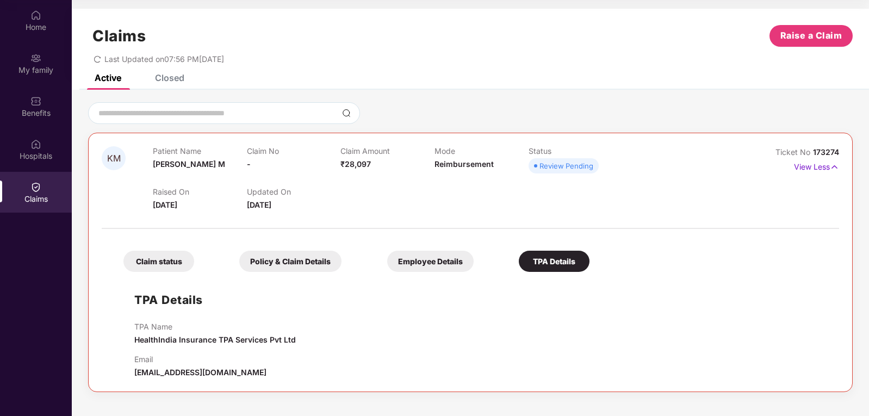
click at [163, 260] on div "Claim status" at bounding box center [159, 261] width 71 height 21
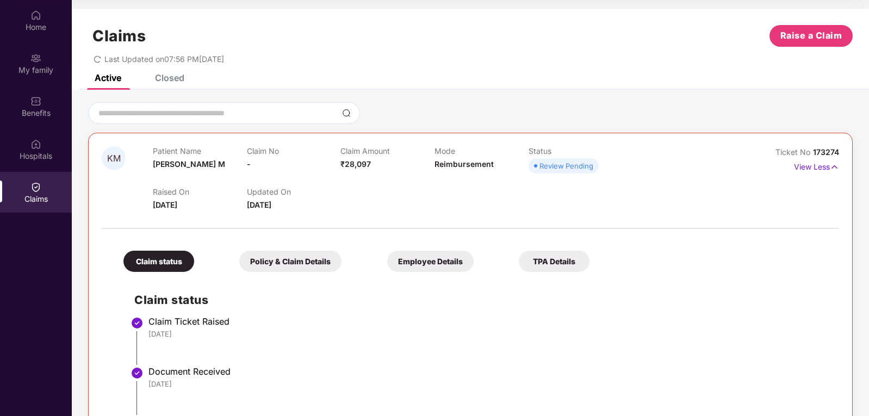
scroll to position [54, 0]
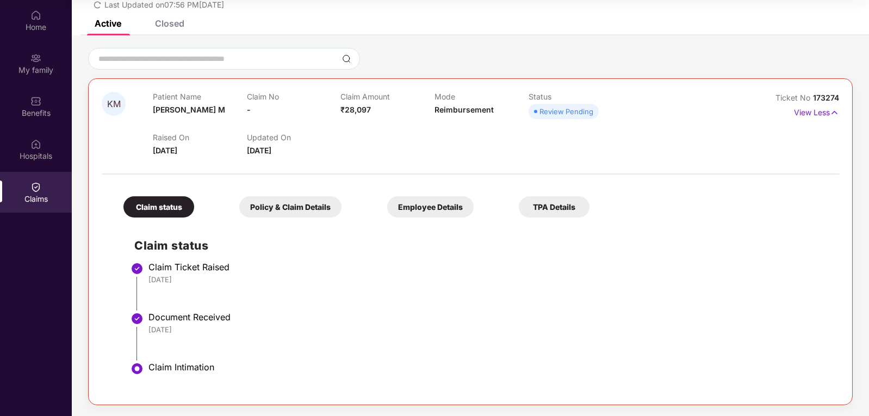
click at [166, 26] on div "Closed" at bounding box center [169, 23] width 29 height 11
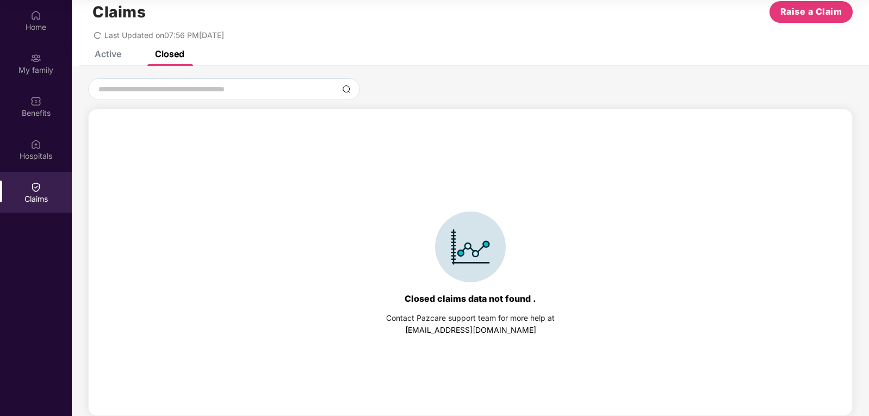
scroll to position [24, 0]
click at [114, 51] on div "Active" at bounding box center [108, 53] width 27 height 11
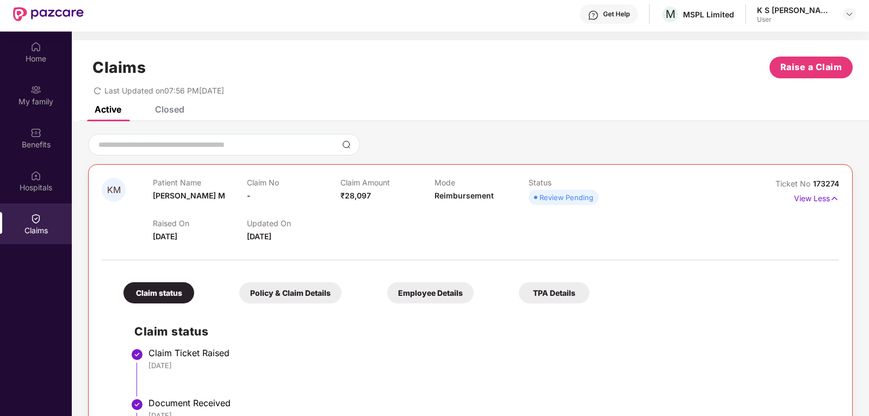
scroll to position [0, 0]
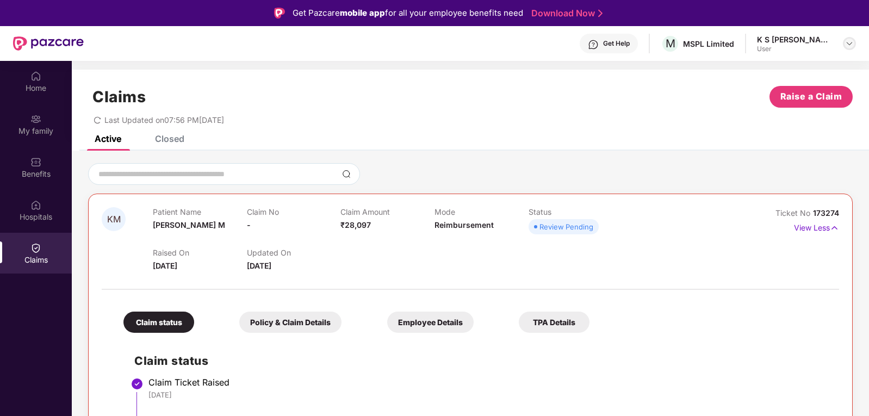
click at [847, 41] on img at bounding box center [849, 43] width 9 height 9
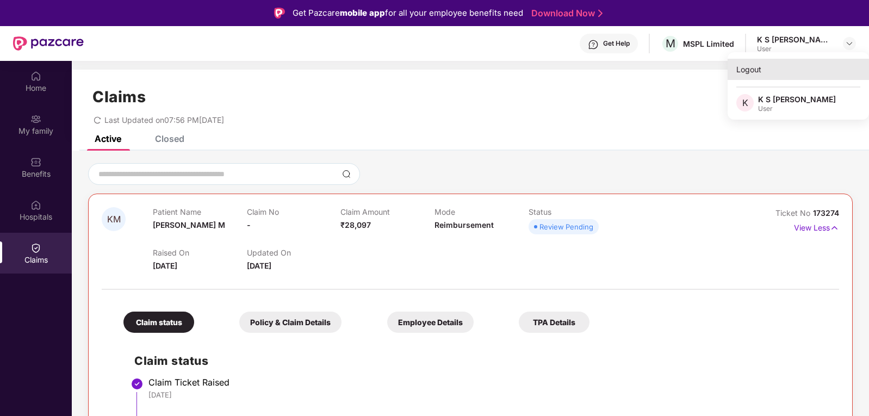
click at [755, 74] on div "Logout" at bounding box center [798, 69] width 141 height 21
